Goal: Transaction & Acquisition: Purchase product/service

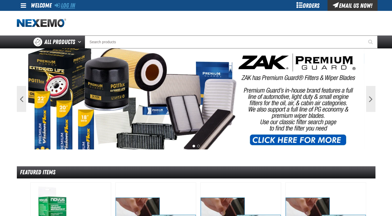
click at [73, 7] on link "Log In" at bounding box center [65, 5] width 20 height 7
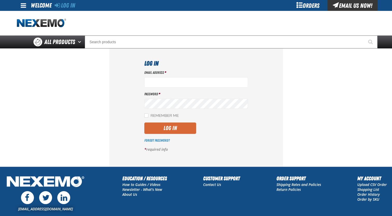
type input "jmolina@zakproducts.com"
click at [175, 131] on button "Log In" at bounding box center [170, 128] width 52 height 11
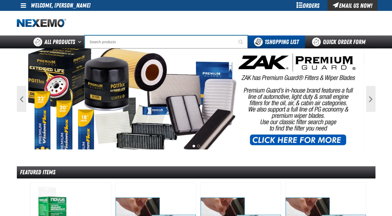
click at [122, 41] on input "Search" at bounding box center [166, 42] width 163 height 13
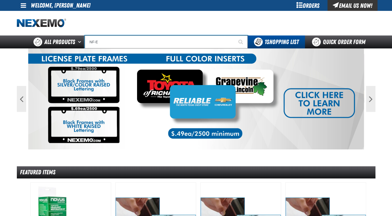
click at [105, 45] on input "NF-E" at bounding box center [166, 42] width 163 height 13
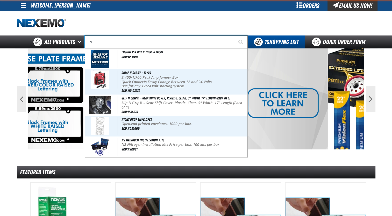
type input "N2"
type input "N2 Nitrogen Caps (500 caps per bag)"
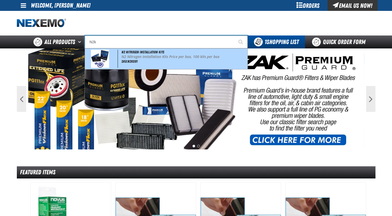
click at [133, 59] on span "SKU:N2K091" at bounding box center [130, 61] width 16 height 4
type input "N2 Nitrogen Installation Kits"
